Goal: Use online tool/utility: Utilize a website feature to perform a specific function

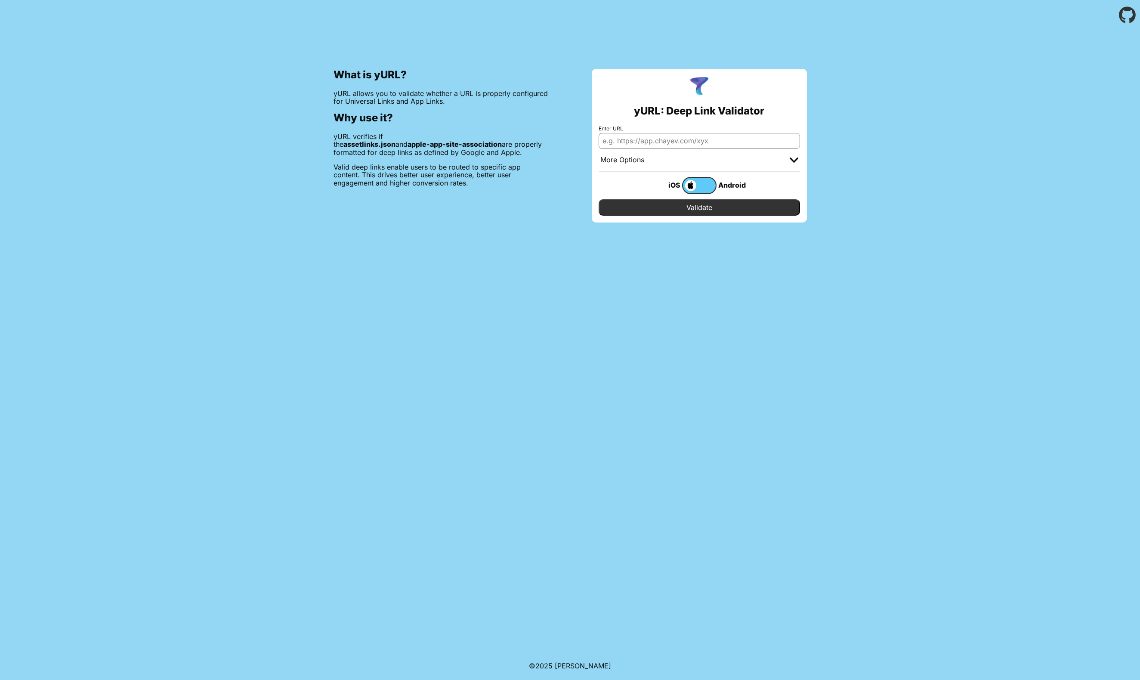
click at [685, 136] on input "Enter URL" at bounding box center [698, 140] width 201 height 15
paste input "[URL][DOMAIN_NAME]"
drag, startPoint x: 707, startPoint y: 141, endPoint x: 966, endPoint y: 145, distance: 259.0
click at [966, 145] on div "What is yURL? yURL allows you to validate whether a URL is properly configured …" at bounding box center [570, 130] width 1140 height 201
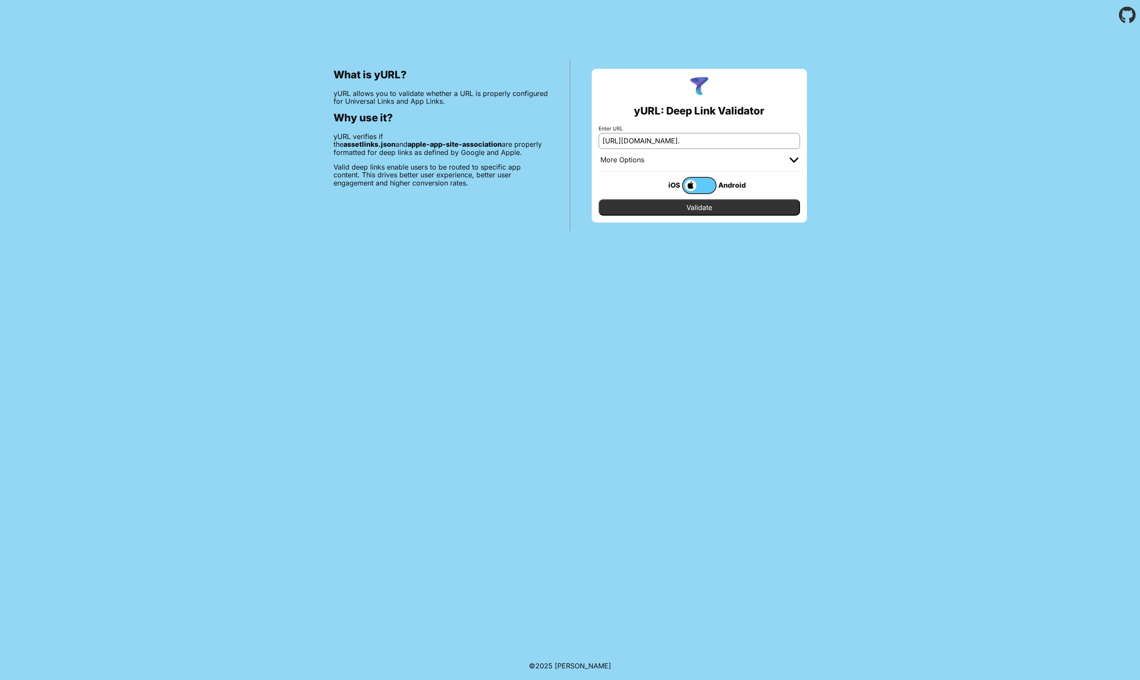
scroll to position [0, 0]
type input "[URL][DOMAIN_NAME]"
click at [732, 206] on input "Validate" at bounding box center [698, 207] width 201 height 16
